Goal: Obtain resource: Download file/media

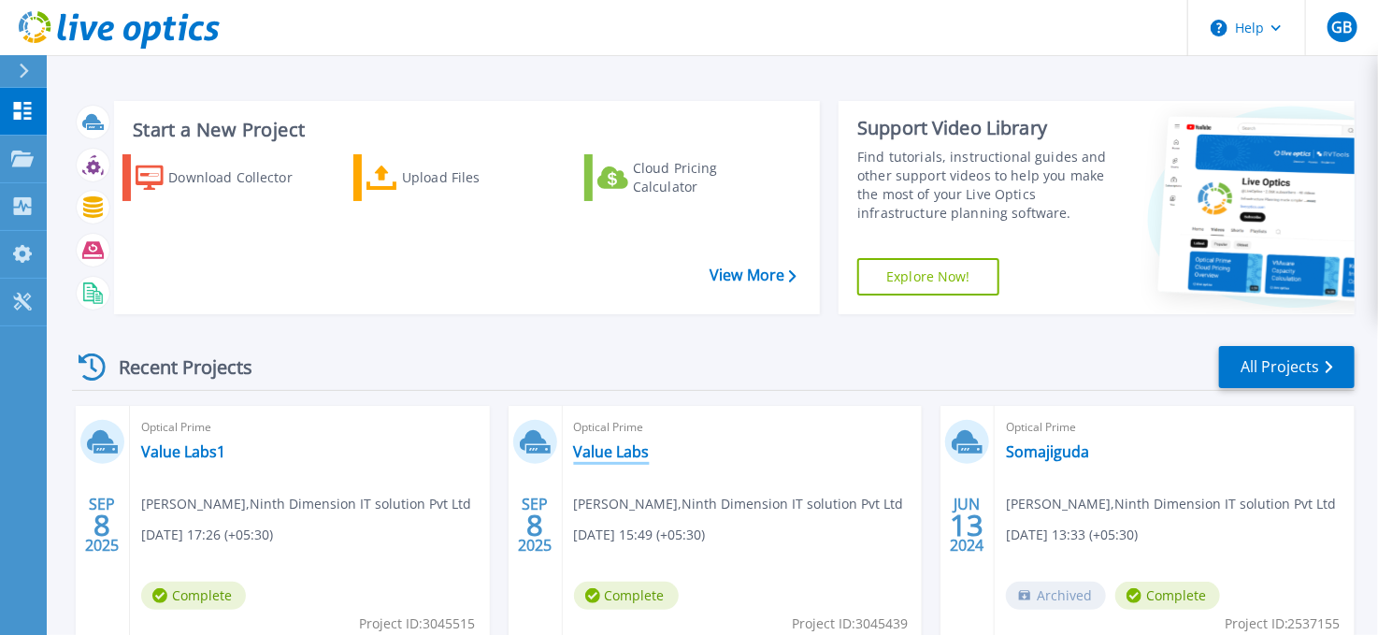
click at [612, 457] on link "Value Labs" at bounding box center [612, 451] width 76 height 19
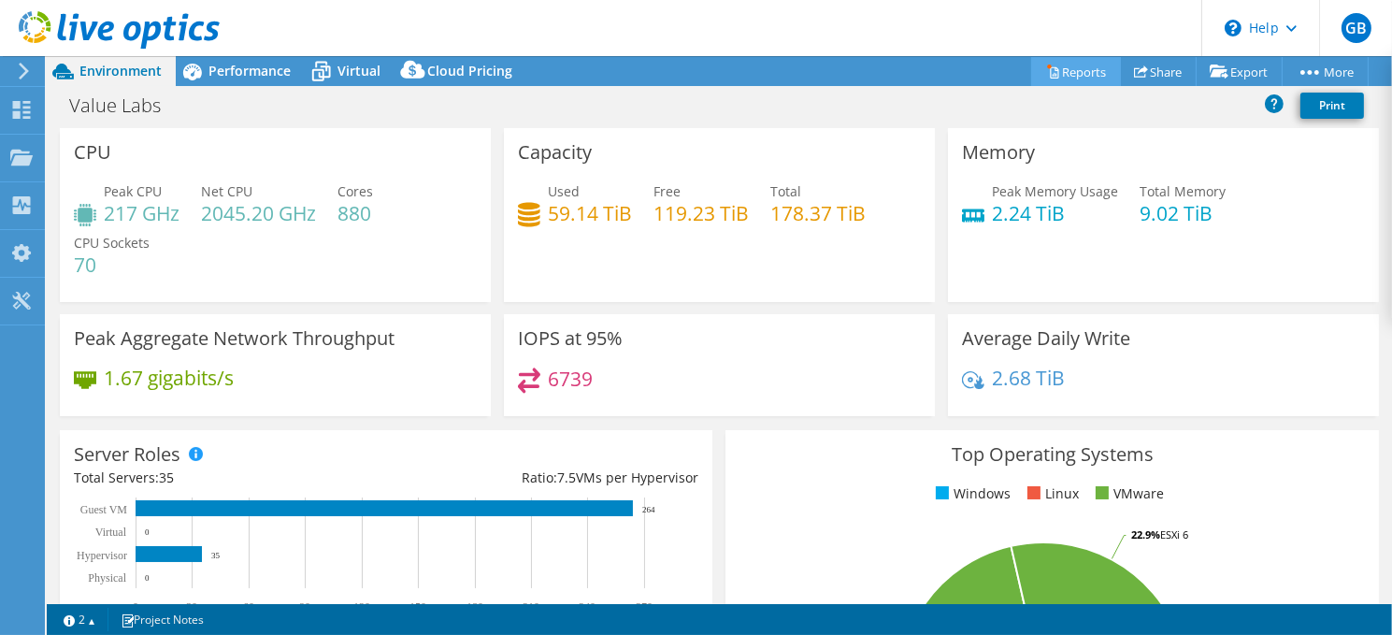
click at [1063, 71] on link "Reports" at bounding box center [1076, 71] width 90 height 29
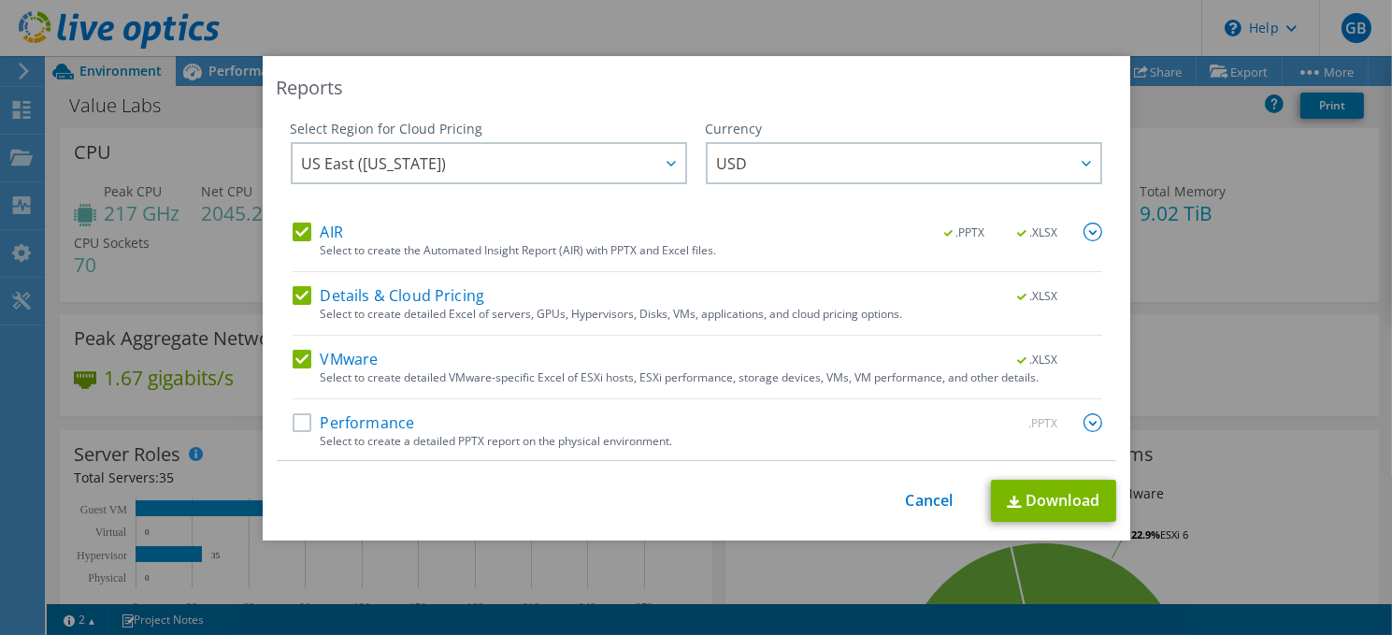
click at [296, 421] on label "Performance" at bounding box center [354, 422] width 122 height 19
click at [0, 0] on input "Performance" at bounding box center [0, 0] width 0 height 0
click at [656, 166] on div at bounding box center [671, 163] width 30 height 38
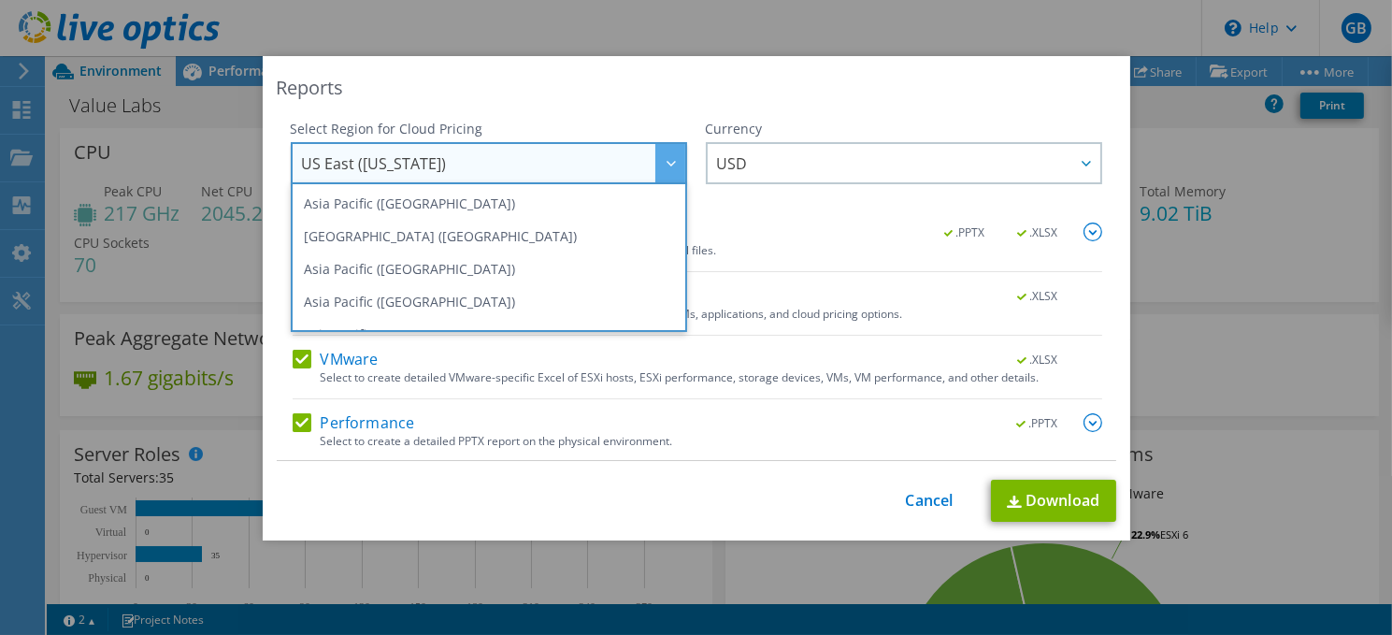
click at [656, 166] on div at bounding box center [671, 163] width 30 height 38
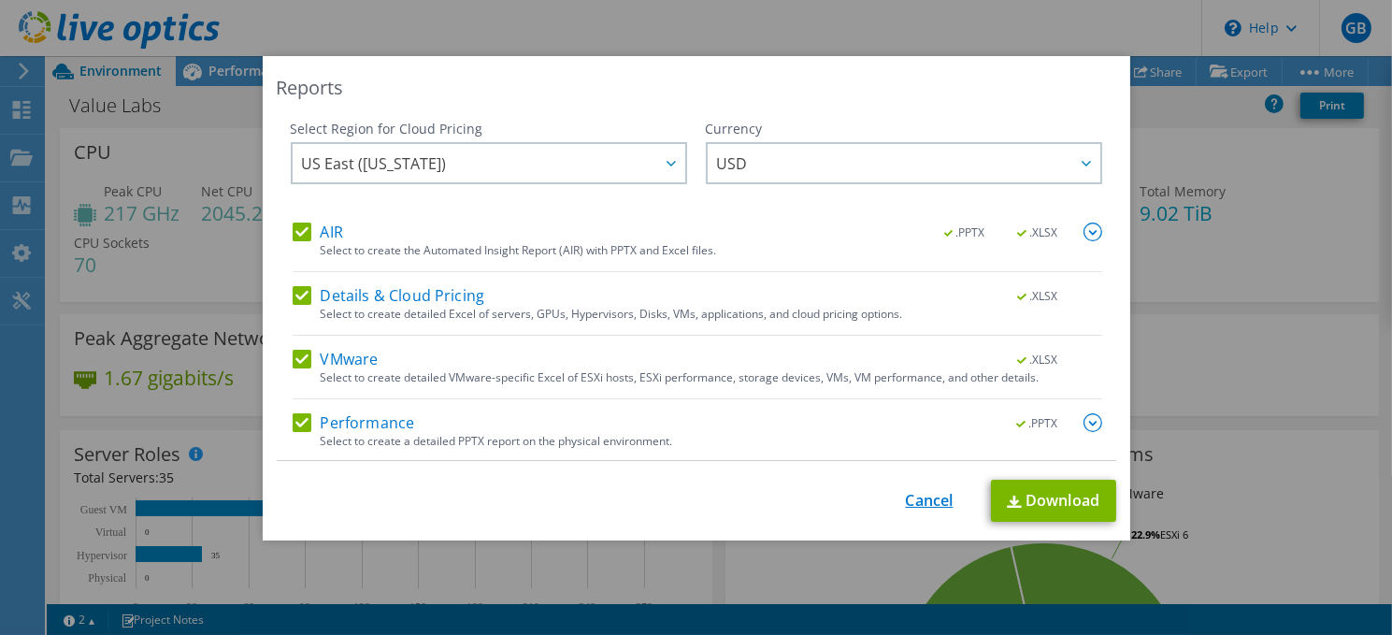
click at [930, 503] on link "Cancel" at bounding box center [930, 501] width 48 height 18
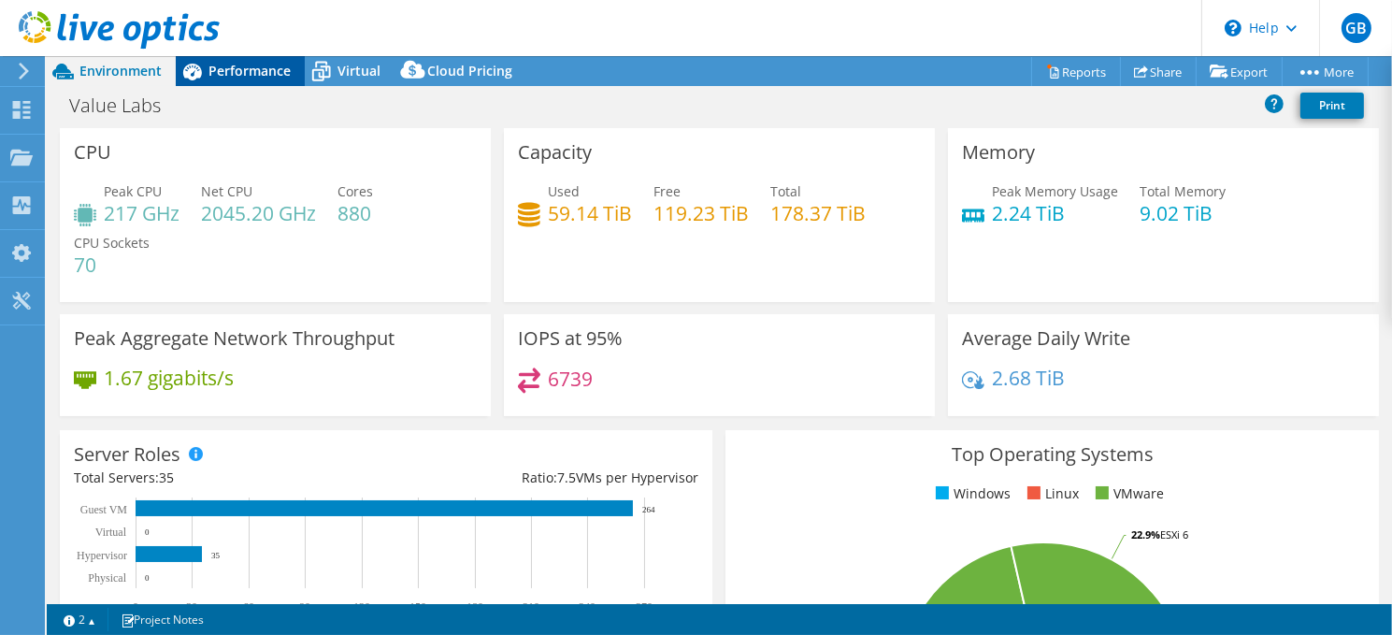
click at [261, 72] on span "Performance" at bounding box center [250, 71] width 82 height 18
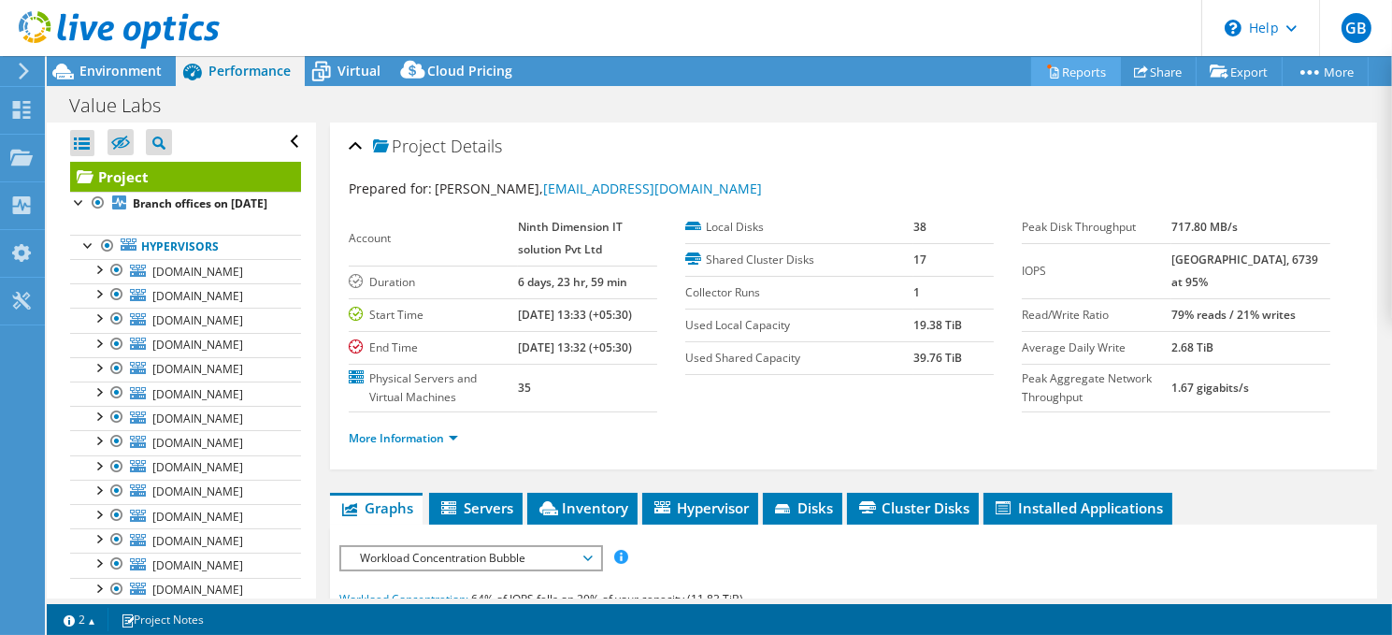
click at [1064, 75] on link "Reports" at bounding box center [1076, 71] width 90 height 29
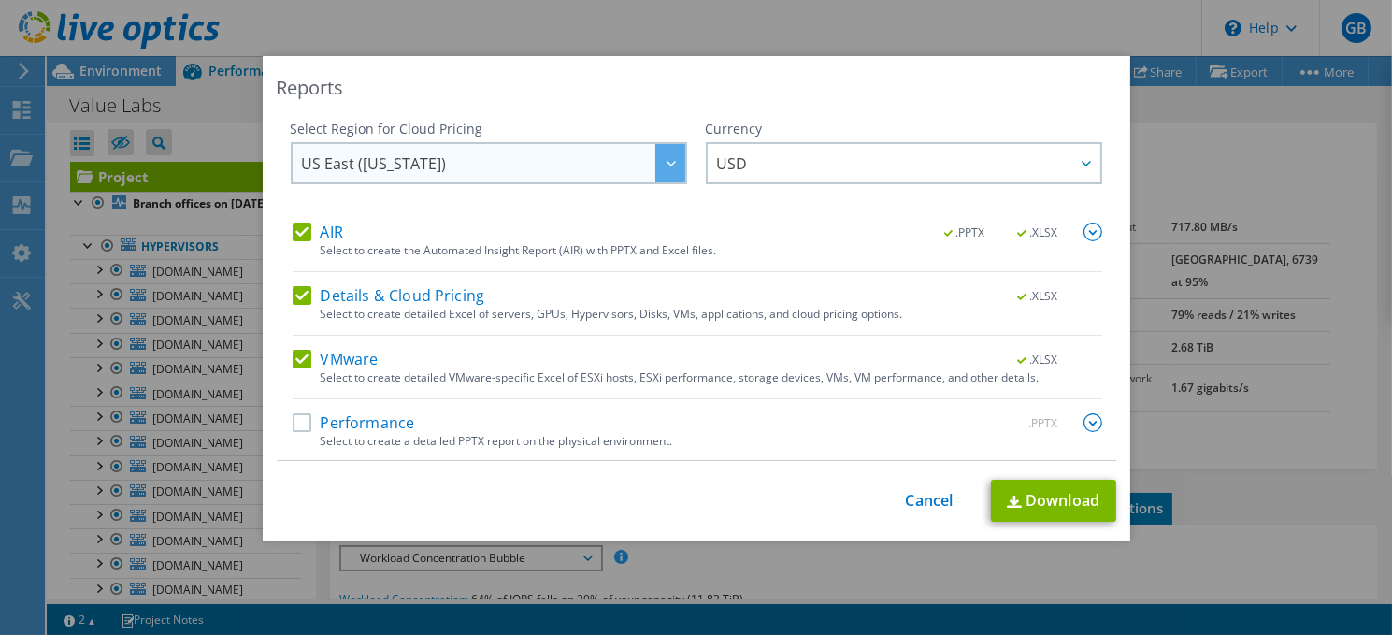
click at [667, 164] on icon at bounding box center [671, 164] width 9 height 6
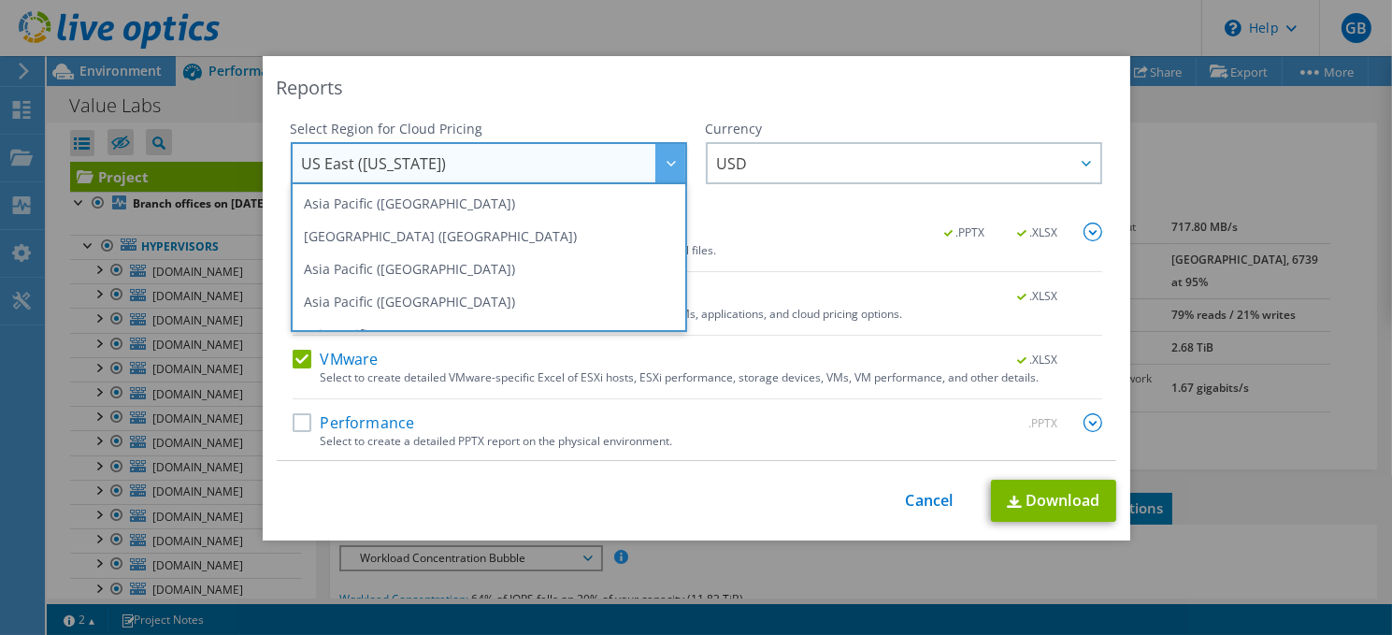
click at [800, 76] on div "Reports" at bounding box center [697, 88] width 840 height 26
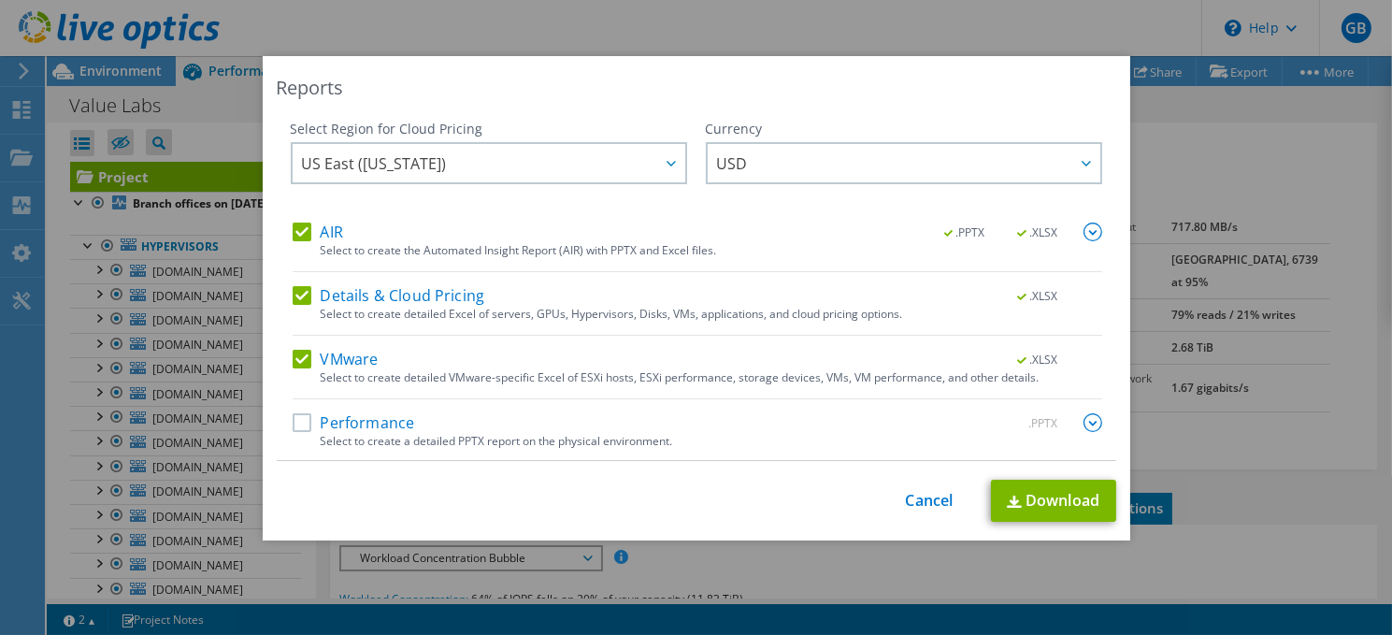
click at [296, 423] on label "Performance" at bounding box center [354, 422] width 122 height 19
click at [0, 0] on input "Performance" at bounding box center [0, 0] width 0 height 0
click at [1084, 234] on img at bounding box center [1093, 232] width 19 height 19
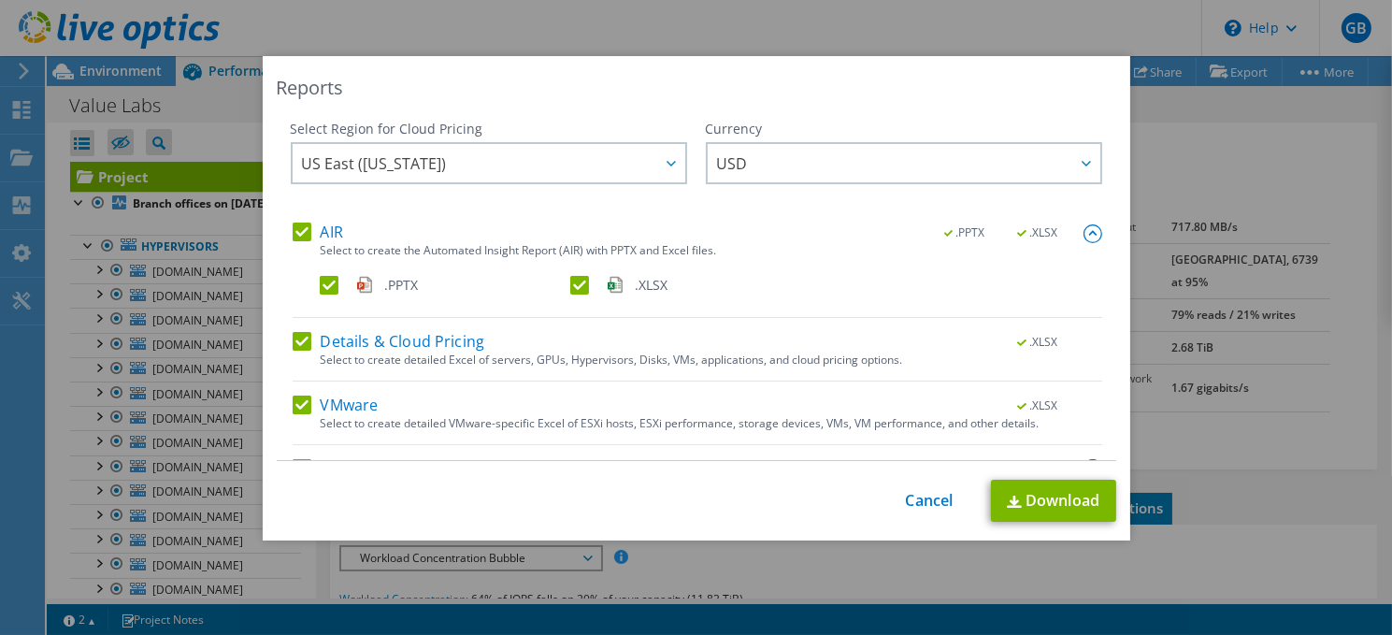
click at [1084, 234] on img at bounding box center [1093, 233] width 19 height 19
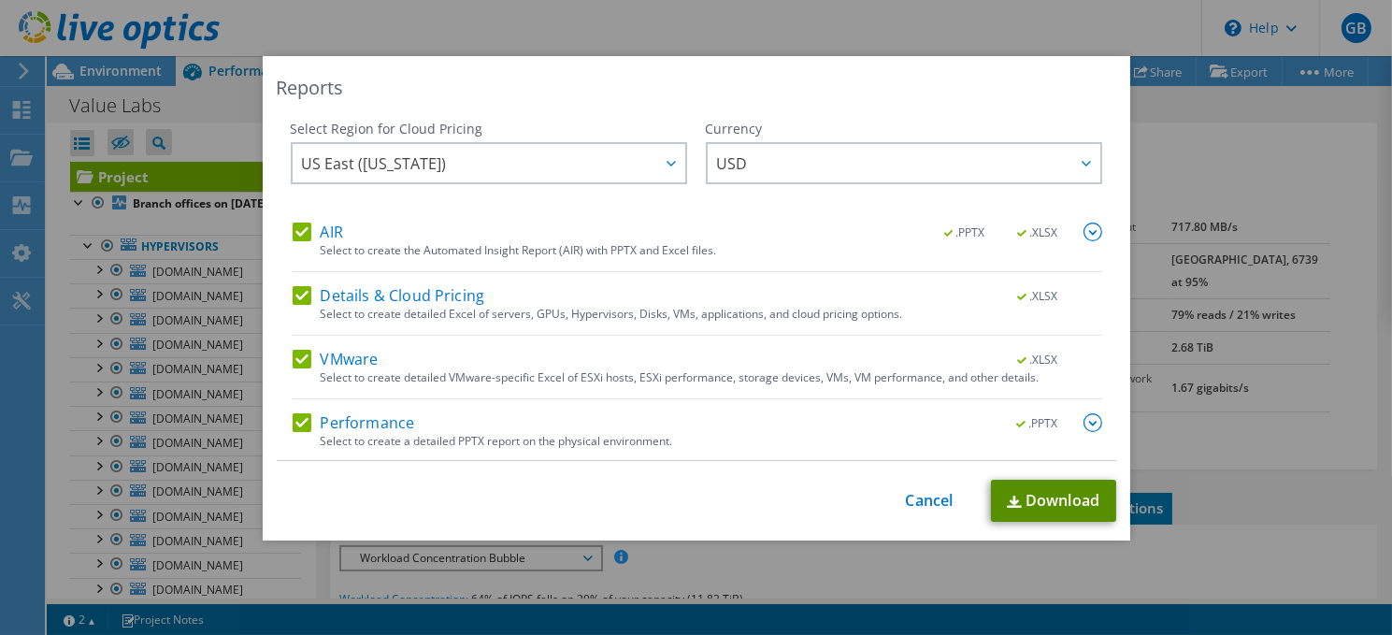
click at [1050, 503] on link "Download" at bounding box center [1053, 501] width 125 height 42
click at [922, 498] on link "Cancel" at bounding box center [930, 501] width 48 height 18
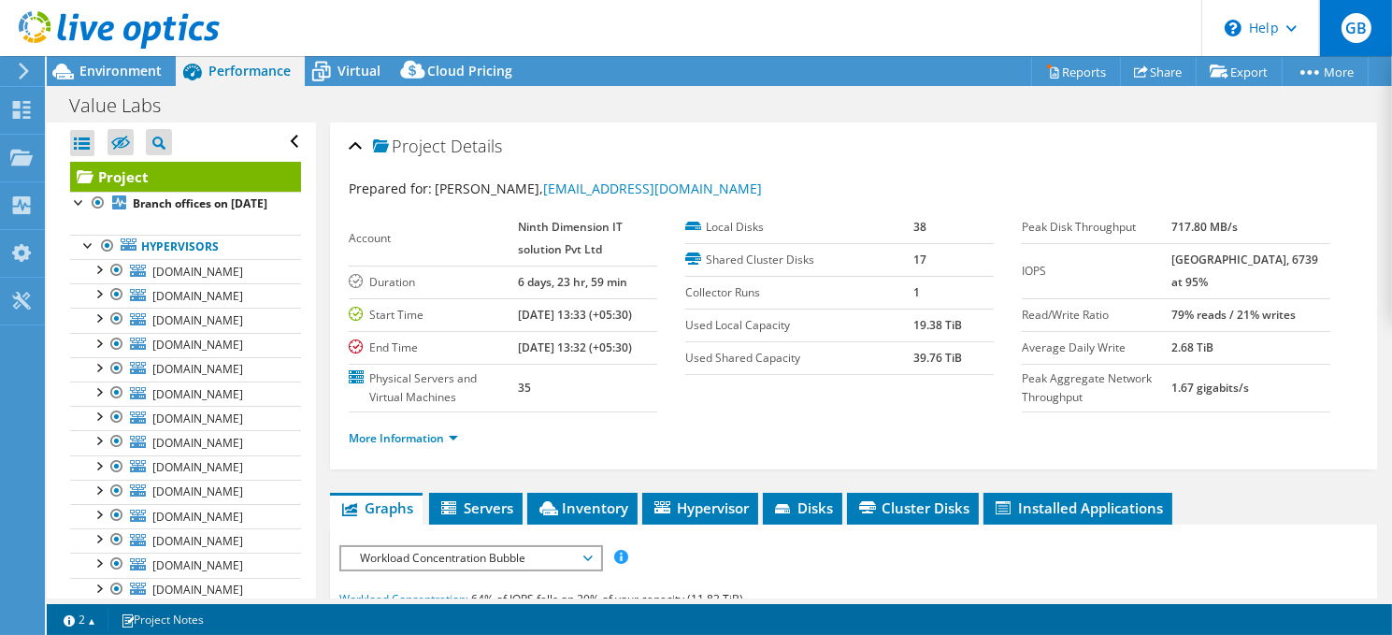
click at [1358, 36] on span "GB" at bounding box center [1357, 28] width 30 height 30
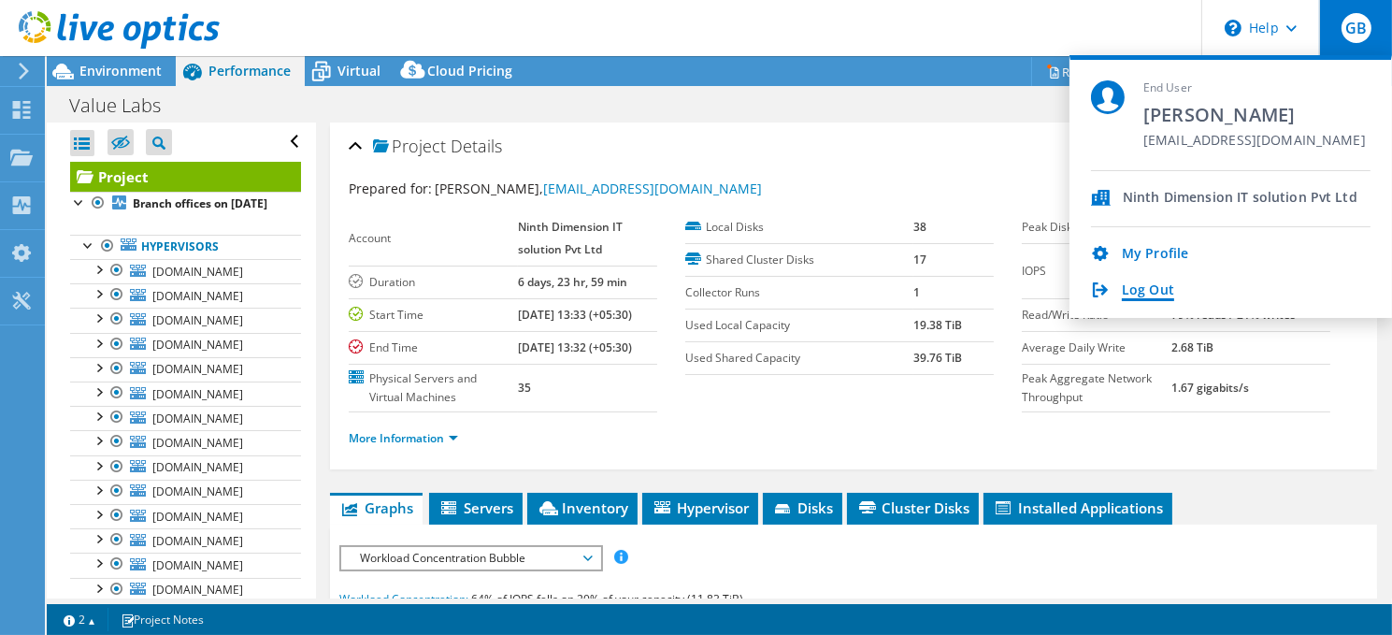
click at [1156, 295] on link "Log Out" at bounding box center [1148, 291] width 52 height 18
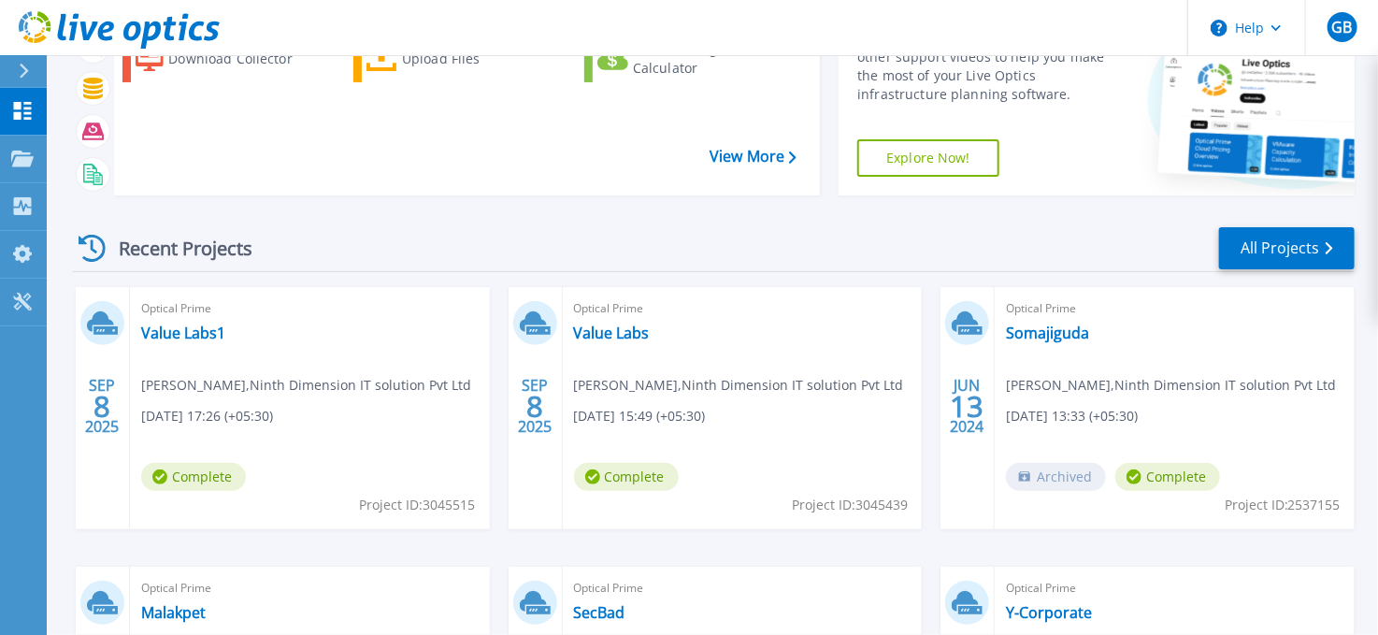
scroll to position [132, 0]
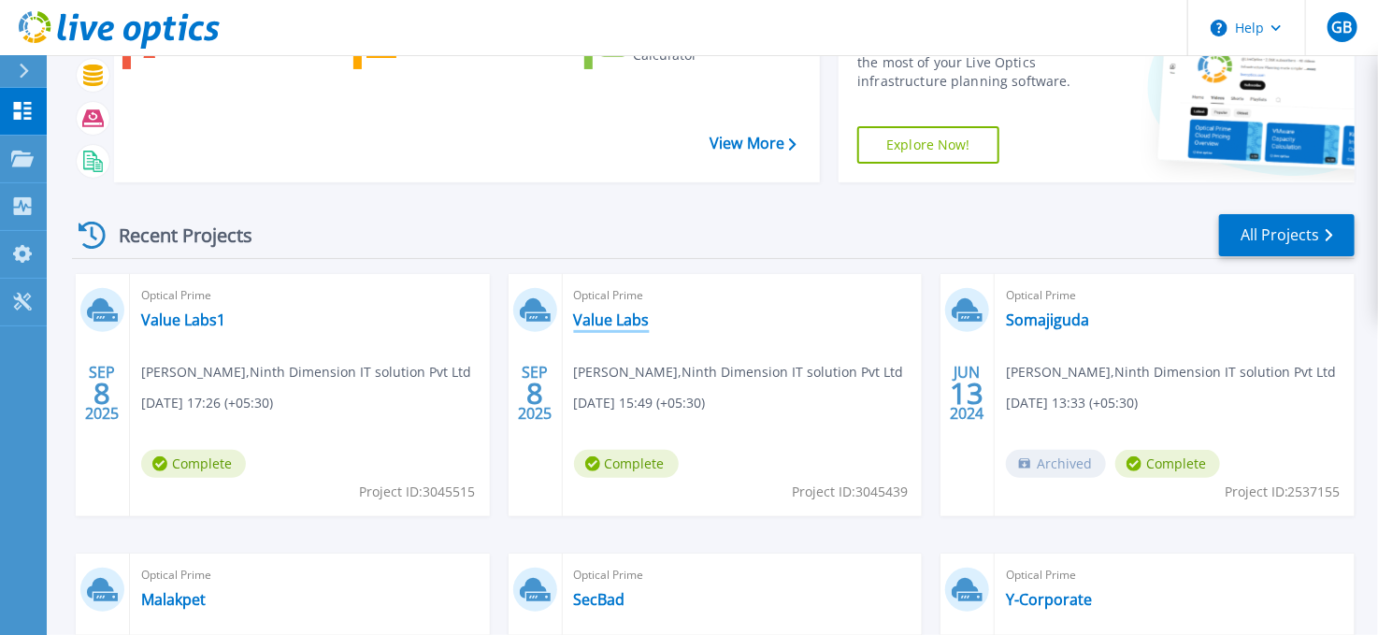
click at [621, 321] on link "Value Labs" at bounding box center [612, 319] width 76 height 19
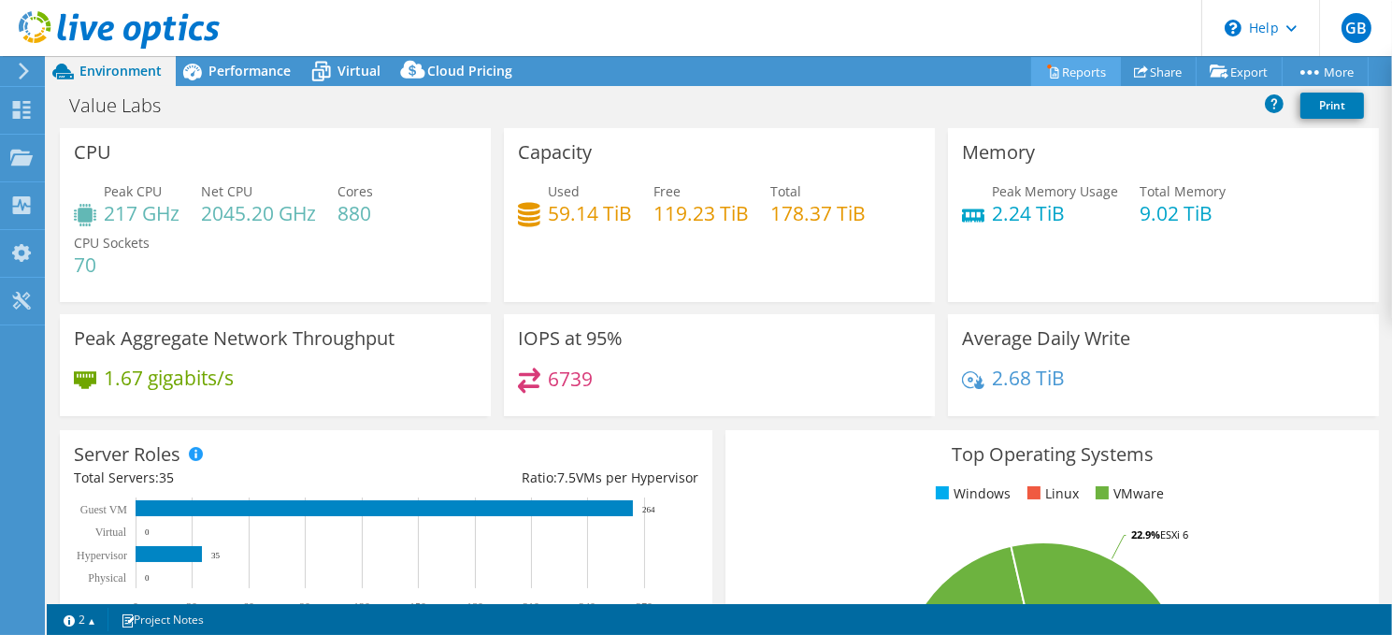
click at [1083, 71] on link "Reports" at bounding box center [1076, 71] width 90 height 29
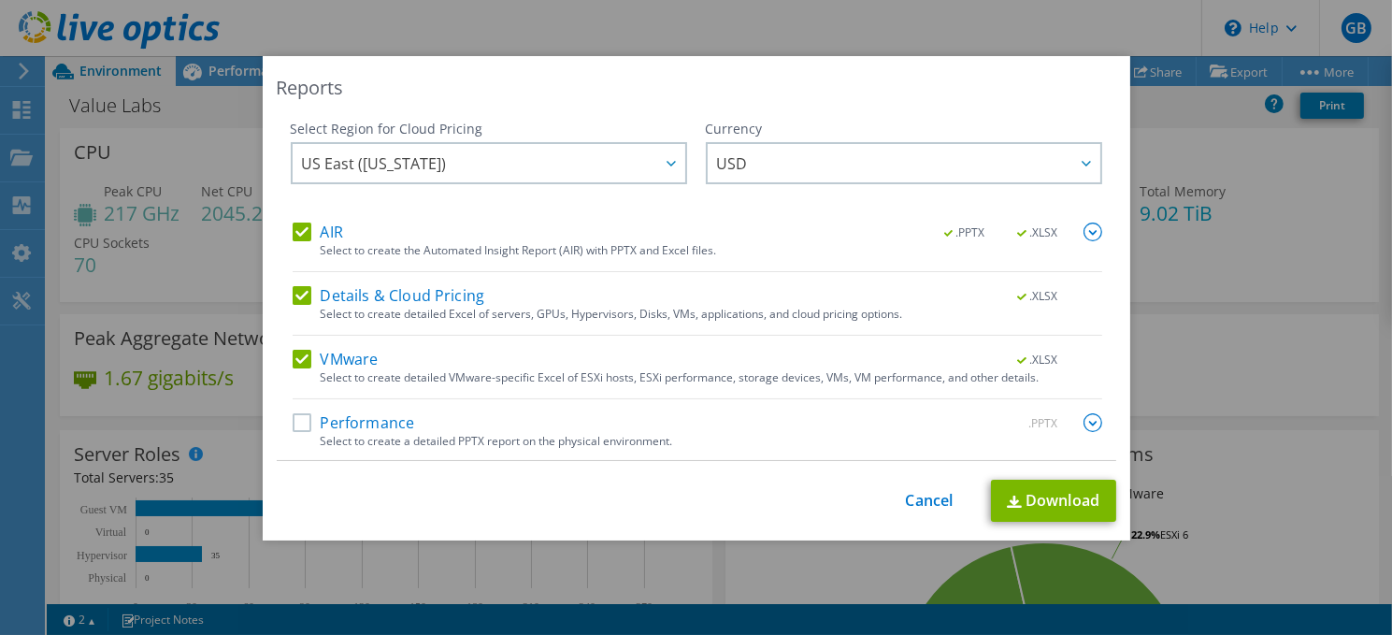
click at [299, 293] on label "Details & Cloud Pricing" at bounding box center [389, 295] width 193 height 19
click at [0, 0] on input "Details & Cloud Pricing" at bounding box center [0, 0] width 0 height 0
click at [299, 422] on label "Performance" at bounding box center [354, 422] width 122 height 19
click at [0, 0] on input "Performance" at bounding box center [0, 0] width 0 height 0
click at [298, 230] on label "AIR" at bounding box center [318, 232] width 50 height 19
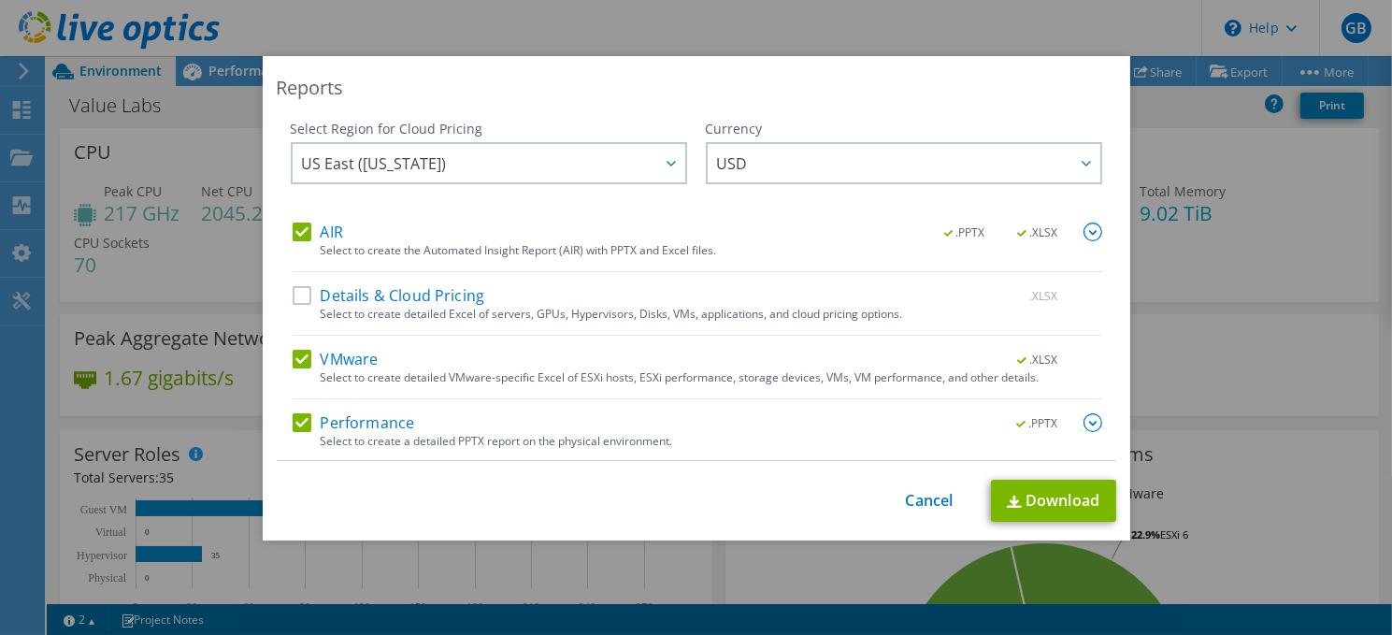
click at [0, 0] on input "AIR" at bounding box center [0, 0] width 0 height 0
click at [350, 357] on label "VMware" at bounding box center [336, 359] width 86 height 19
click at [0, 0] on input "VMware" at bounding box center [0, 0] width 0 height 0
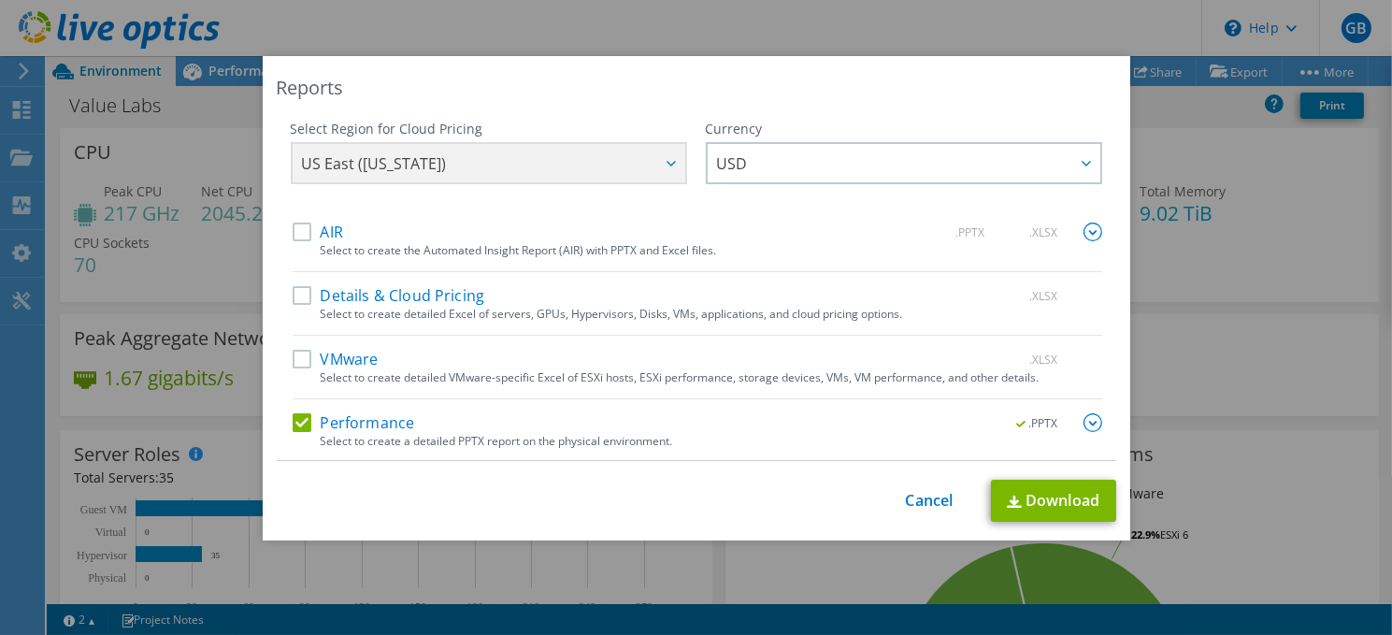
click at [350, 357] on label "VMware" at bounding box center [336, 359] width 86 height 19
click at [0, 0] on input "VMware" at bounding box center [0, 0] width 0 height 0
click at [353, 360] on label "VMware" at bounding box center [336, 359] width 86 height 19
click at [0, 0] on input "VMware" at bounding box center [0, 0] width 0 height 0
click at [353, 360] on label "VMware" at bounding box center [336, 359] width 86 height 19
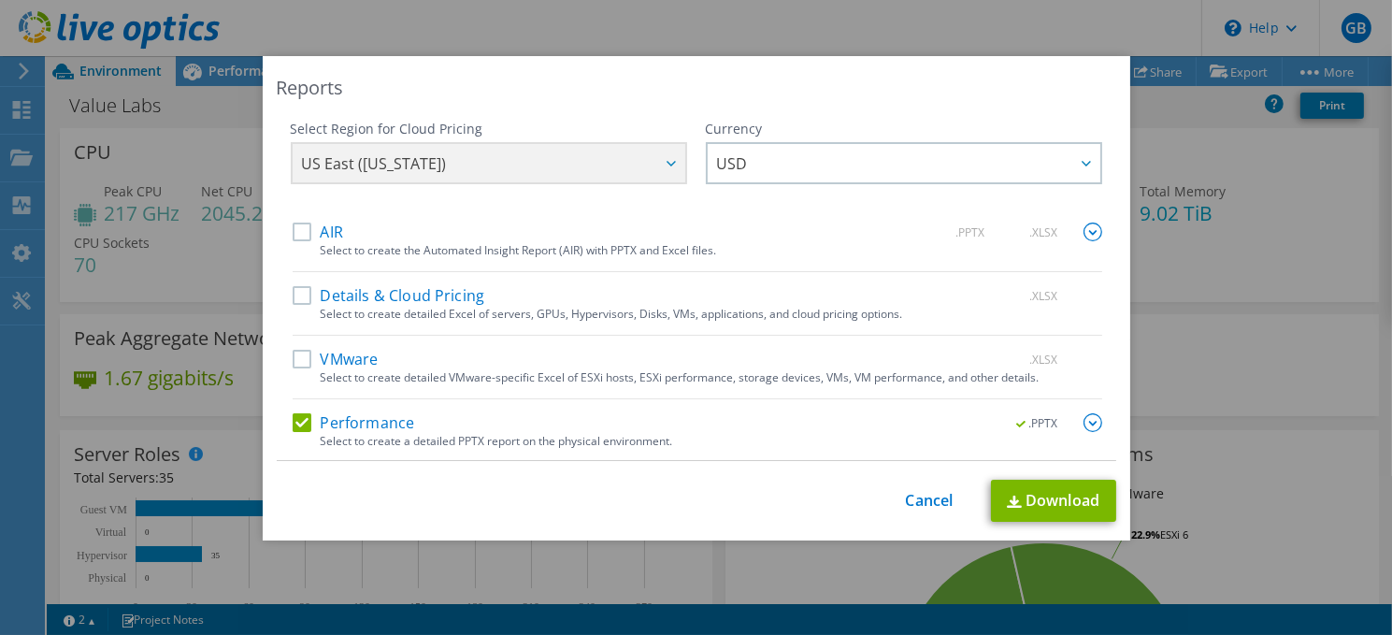
click at [0, 0] on input "VMware" at bounding box center [0, 0] width 0 height 0
click at [772, 380] on div "Select to create detailed VMware-specific Excel of ESXi hosts, ESXi performance…" at bounding box center [712, 377] width 782 height 13
click at [1084, 424] on img at bounding box center [1093, 422] width 19 height 19
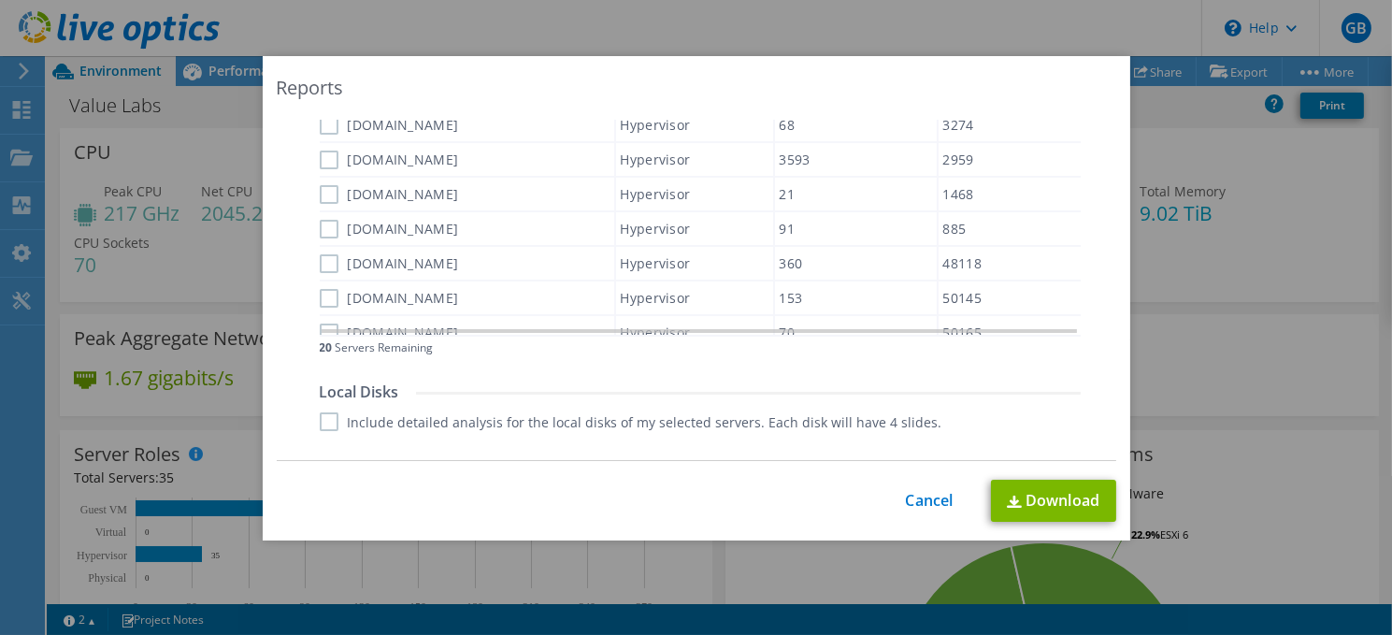
scroll to position [857, 0]
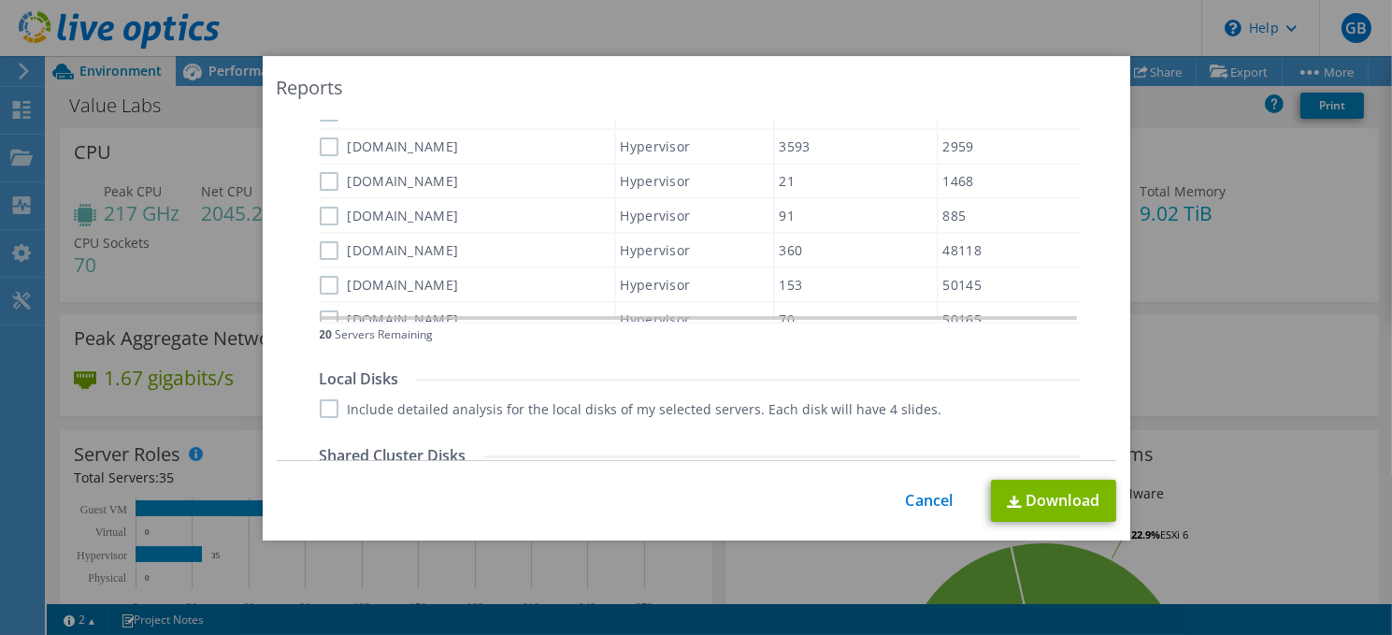
click at [390, 332] on span "Servers Remaining" at bounding box center [385, 334] width 98 height 13
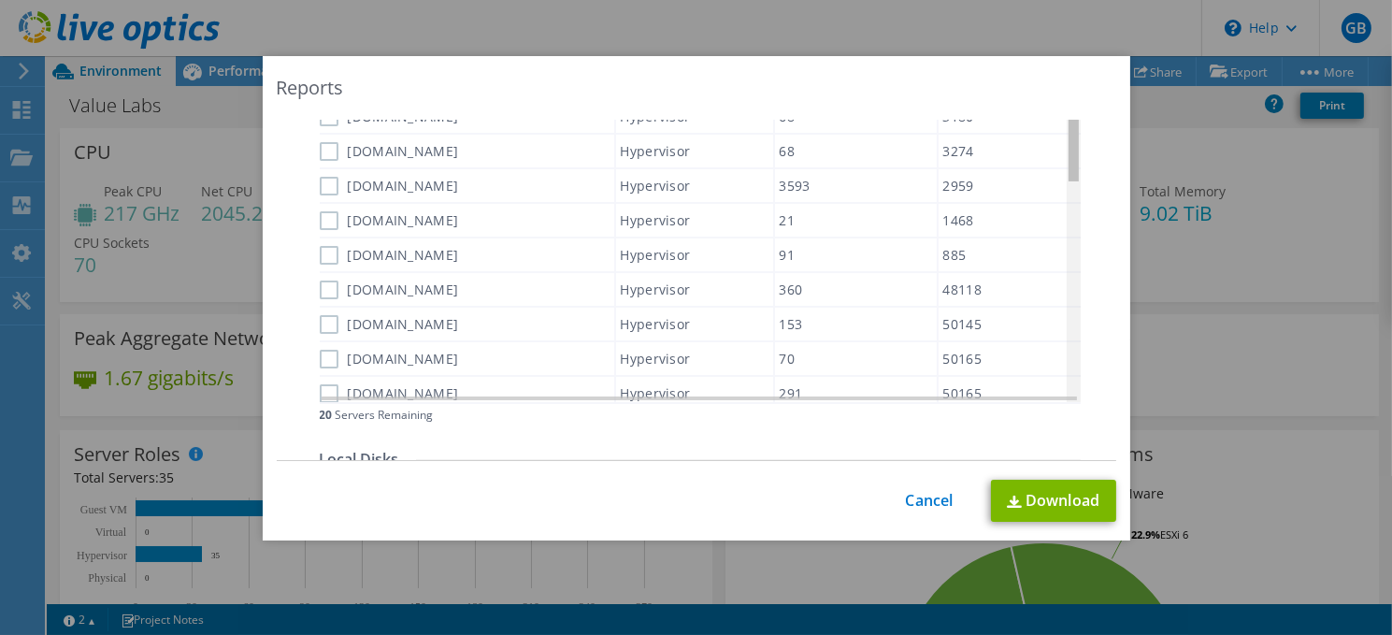
scroll to position [0, 0]
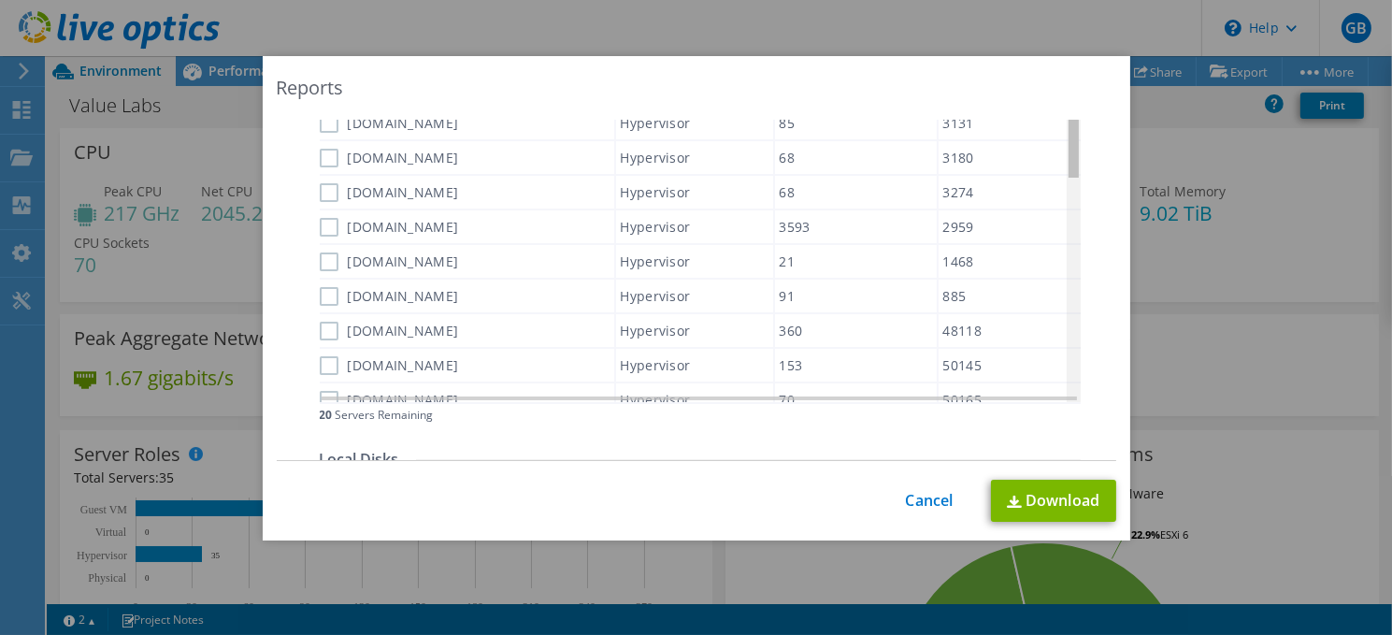
drag, startPoint x: 1065, startPoint y: 158, endPoint x: 1069, endPoint y: 129, distance: 29.2
click at [1069, 129] on body "GB End User [PERSON_NAME] [EMAIL_ADDRESS][DOMAIN_NAME] Ninth Dimension IT solut…" at bounding box center [696, 317] width 1392 height 635
drag, startPoint x: 1067, startPoint y: 148, endPoint x: 1063, endPoint y: 123, distance: 24.6
click at [1063, 123] on body "GB End User [PERSON_NAME] [EMAIL_ADDRESS][DOMAIN_NAME] Ninth Dimension IT solut…" at bounding box center [696, 317] width 1392 height 635
drag, startPoint x: 1070, startPoint y: 155, endPoint x: 1072, endPoint y: 141, distance: 14.2
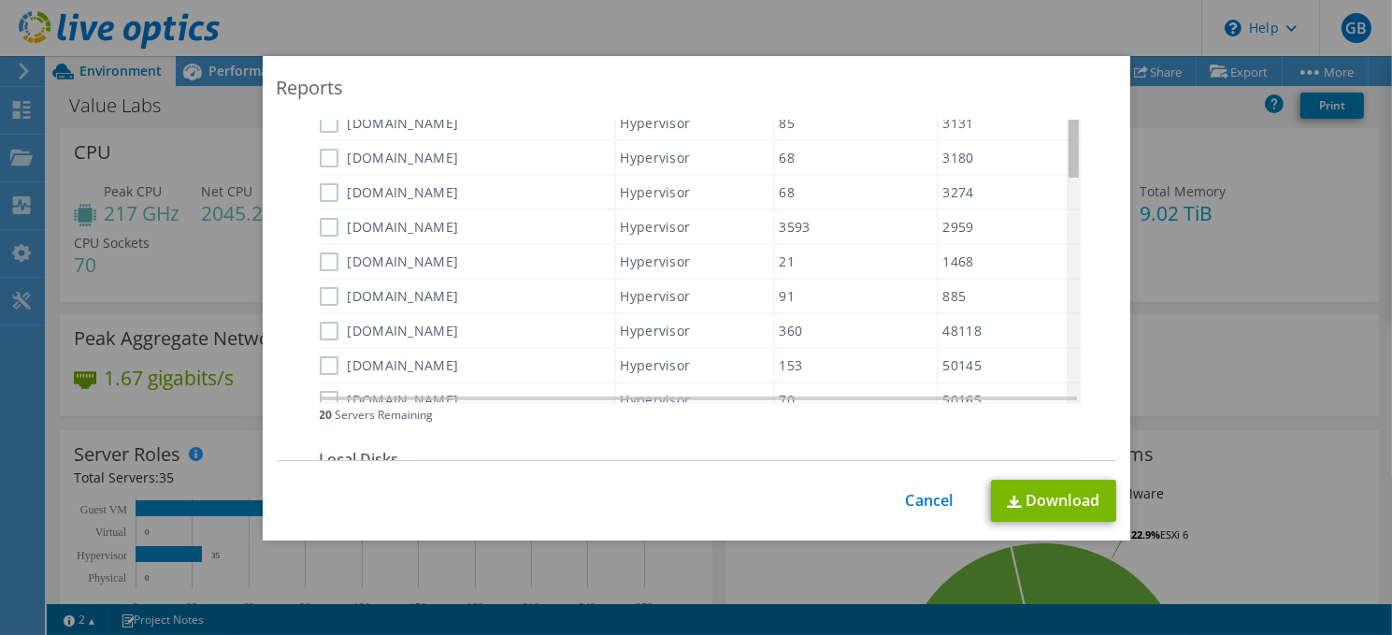
click at [1072, 141] on body "GB End User [PERSON_NAME] [EMAIL_ADDRESS][DOMAIN_NAME] Ninth Dimension IT solut…" at bounding box center [696, 317] width 1392 height 635
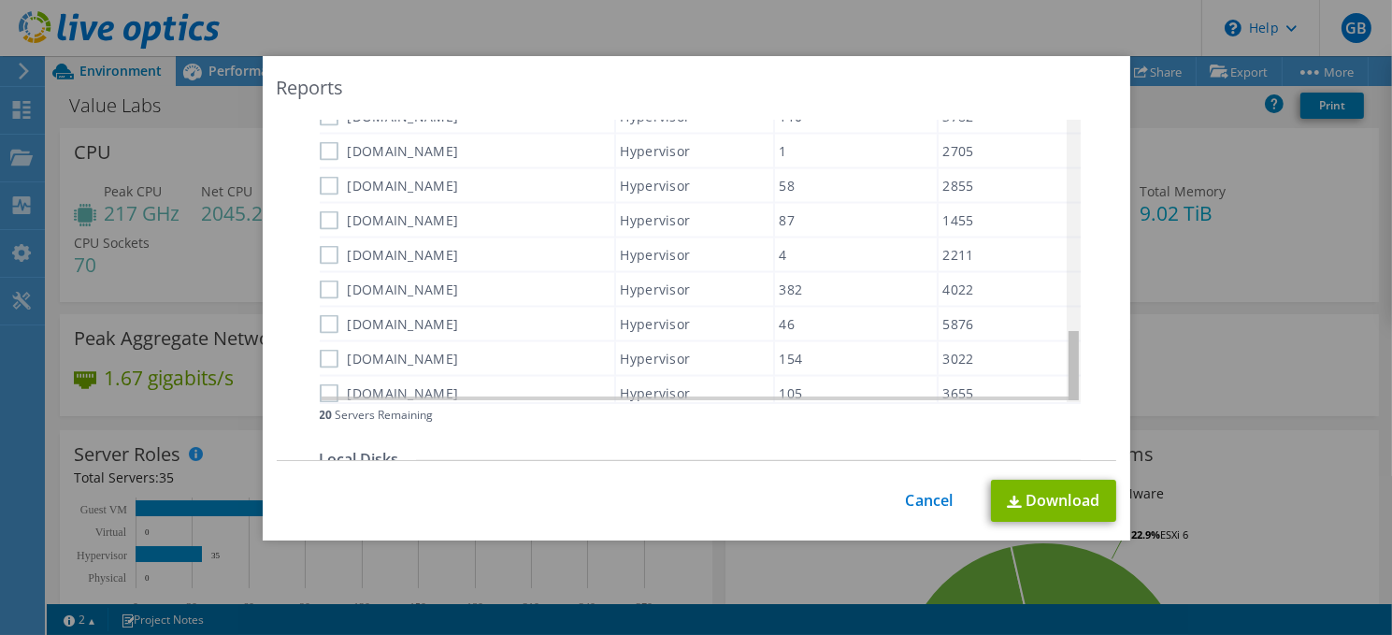
drag, startPoint x: 1062, startPoint y: 141, endPoint x: 1068, endPoint y: 409, distance: 267.5
click at [1068, 409] on body "GB End User [PERSON_NAME] [EMAIL_ADDRESS][DOMAIN_NAME] Ninth Dimension IT solut…" at bounding box center [696, 317] width 1392 height 635
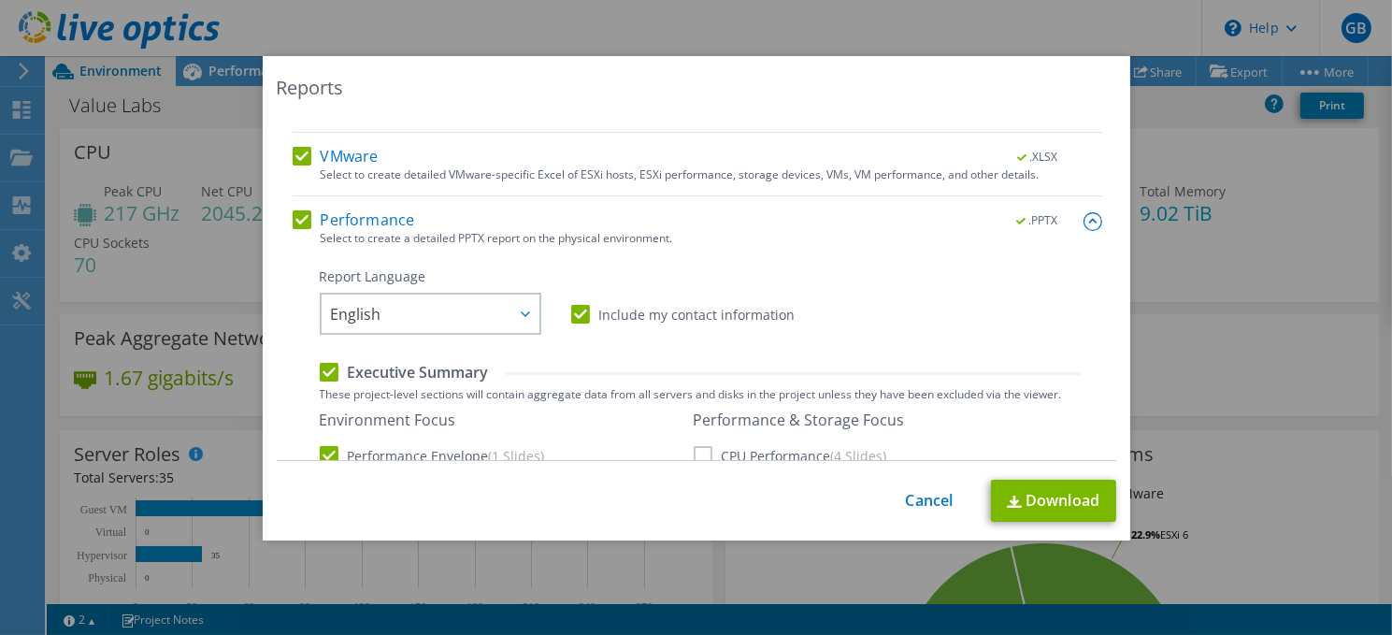
scroll to position [165, 0]
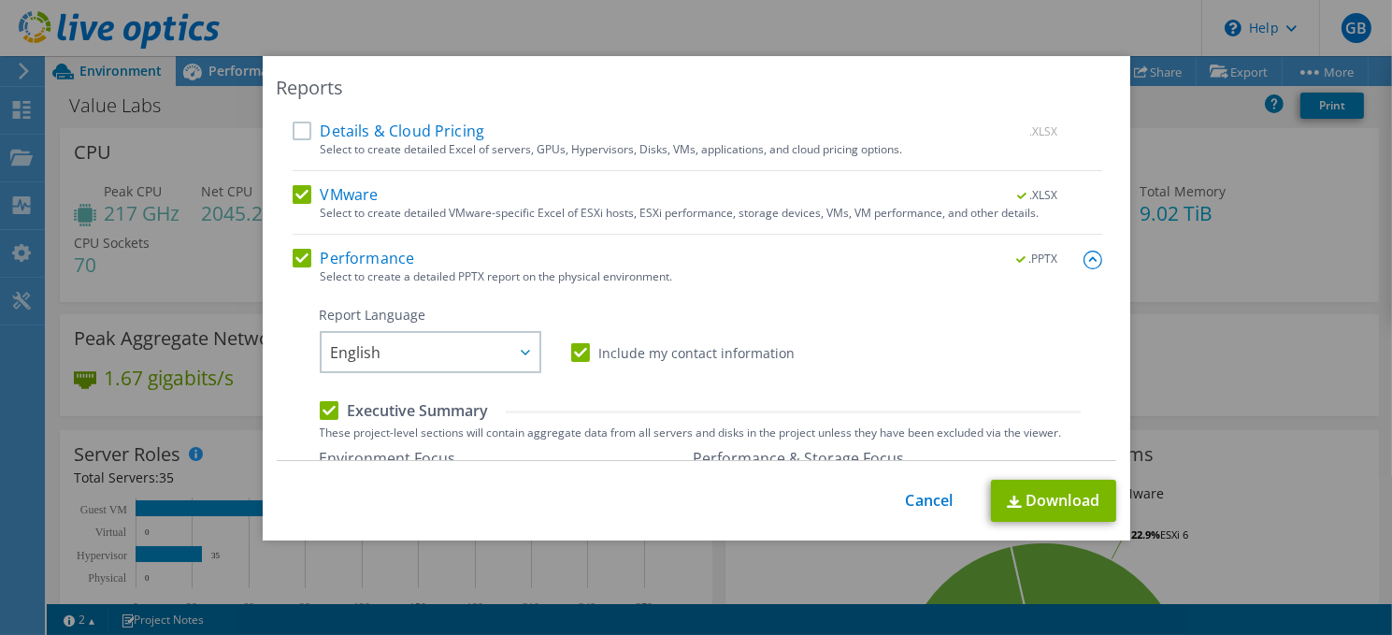
click at [577, 353] on label "Include my contact information" at bounding box center [683, 352] width 224 height 19
click at [0, 0] on input "Include my contact information" at bounding box center [0, 0] width 0 height 0
click at [577, 353] on label "Include my contact information" at bounding box center [683, 352] width 224 height 19
click at [0, 0] on input "Include my contact information" at bounding box center [0, 0] width 0 height 0
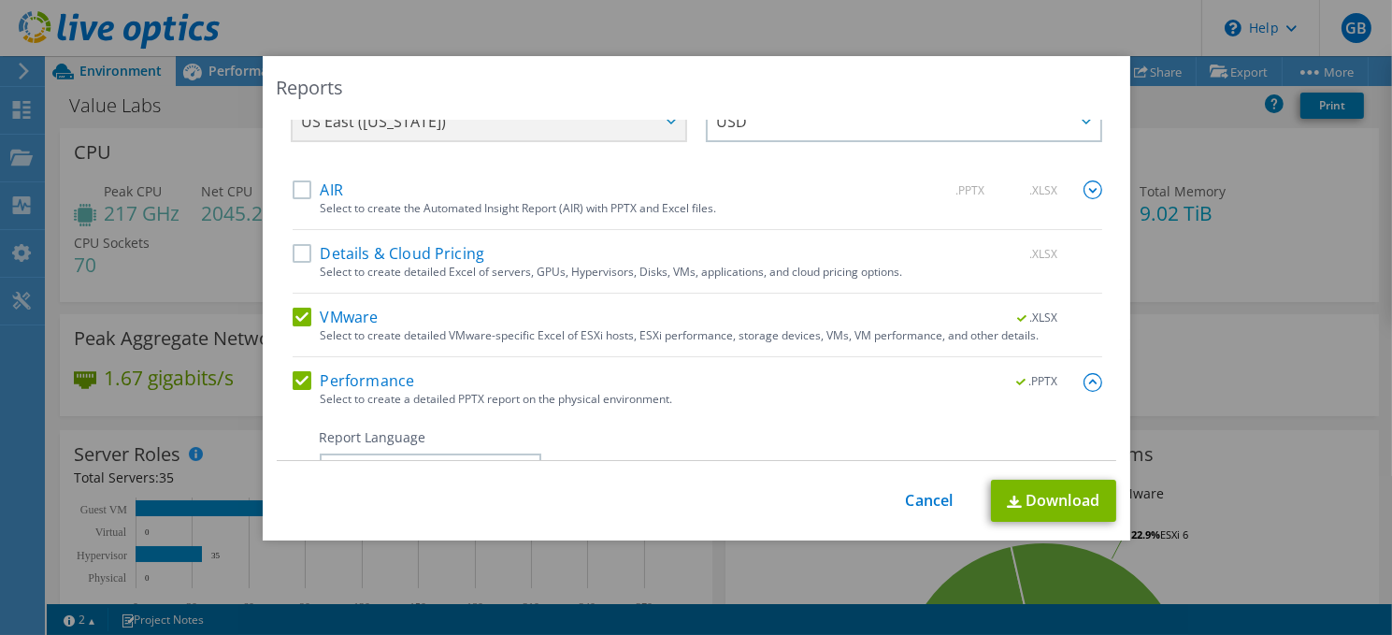
scroll to position [0, 0]
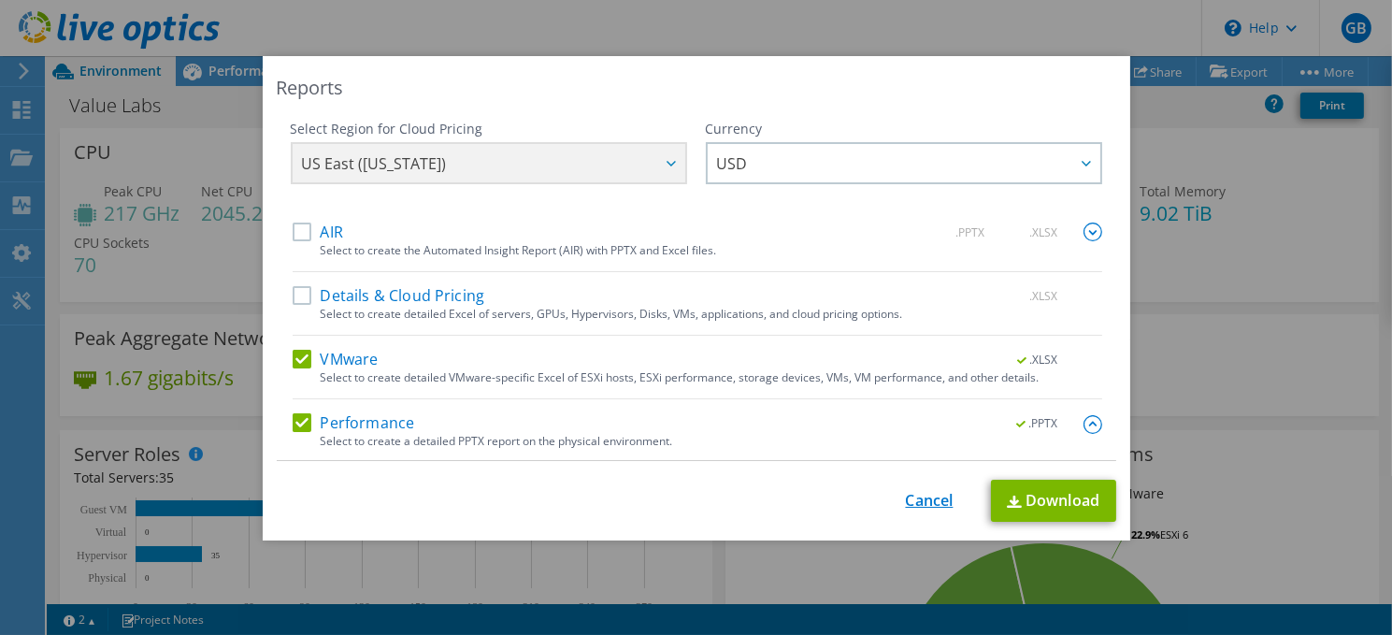
click at [922, 501] on link "Cancel" at bounding box center [930, 501] width 48 height 18
